Goal: Navigation & Orientation: Find specific page/section

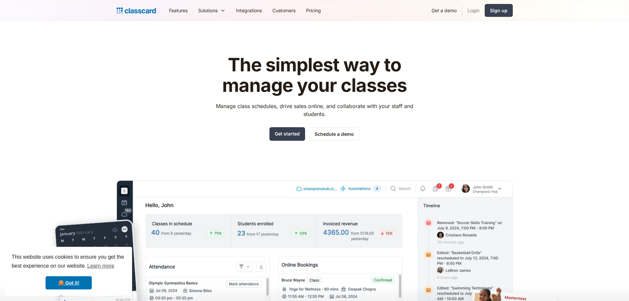
click at [471, 12] on link "Login" at bounding box center [473, 10] width 22 height 15
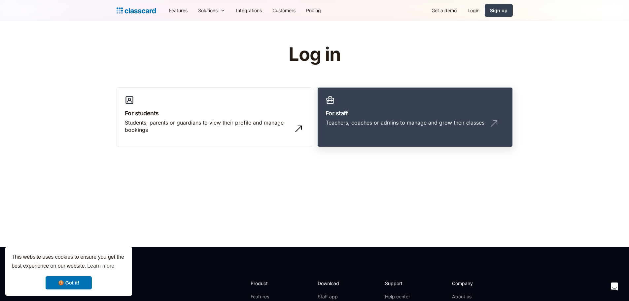
click at [334, 112] on h3 "For staff" at bounding box center [415, 113] width 179 height 9
